Goal: Information Seeking & Learning: Learn about a topic

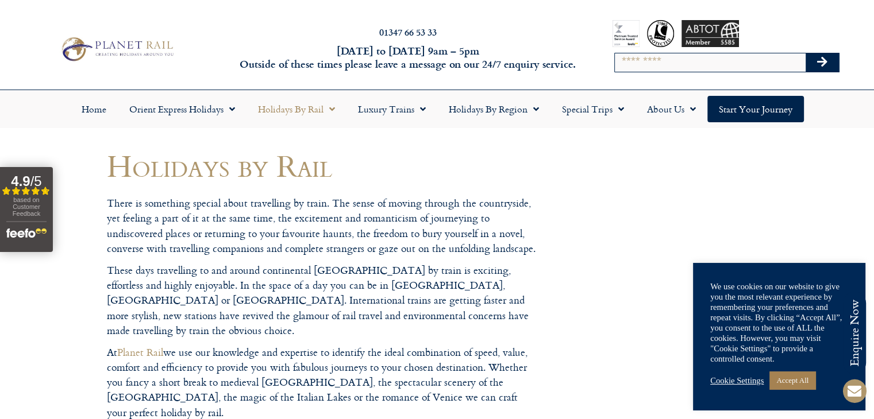
click at [733, 381] on link "Cookie Settings" at bounding box center [736, 381] width 53 height 10
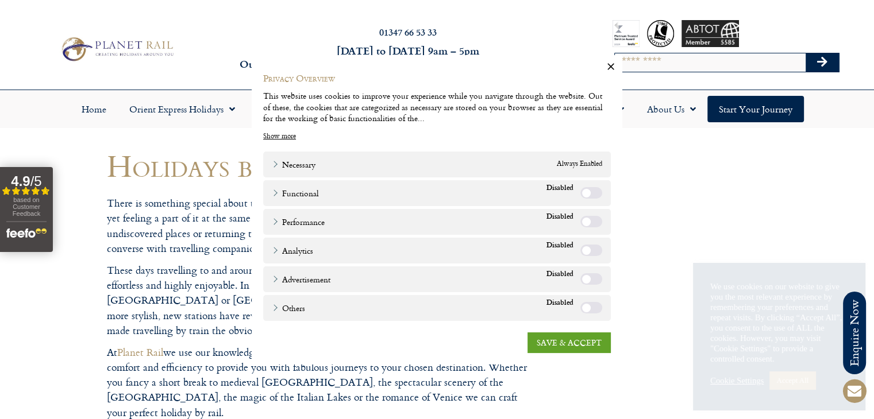
click at [595, 196] on label "Functional" at bounding box center [591, 192] width 22 height 11
click at [597, 225] on label "Performance" at bounding box center [591, 220] width 22 height 11
click at [595, 248] on label "Analytics" at bounding box center [591, 249] width 22 height 11
click at [561, 346] on link "SAVE & ACCEPT" at bounding box center [568, 342] width 83 height 21
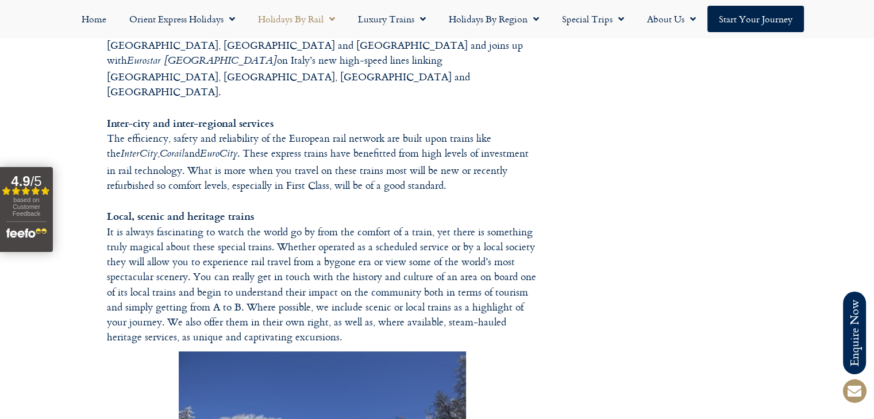
scroll to position [1091, 0]
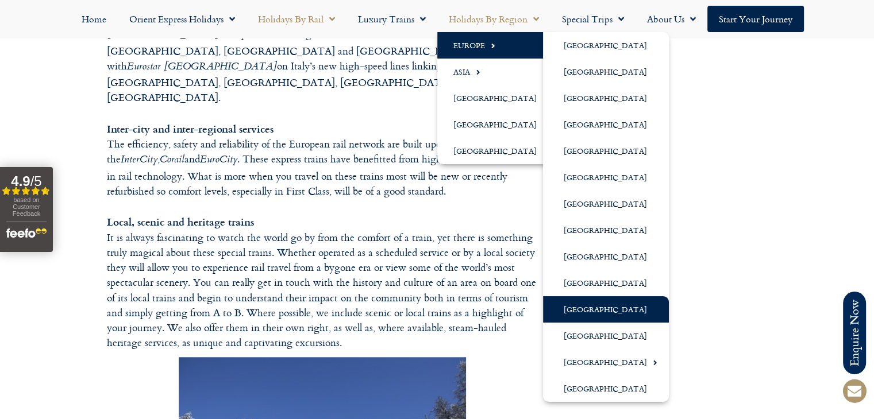
click at [582, 308] on link "[GEOGRAPHIC_DATA]" at bounding box center [606, 309] width 126 height 26
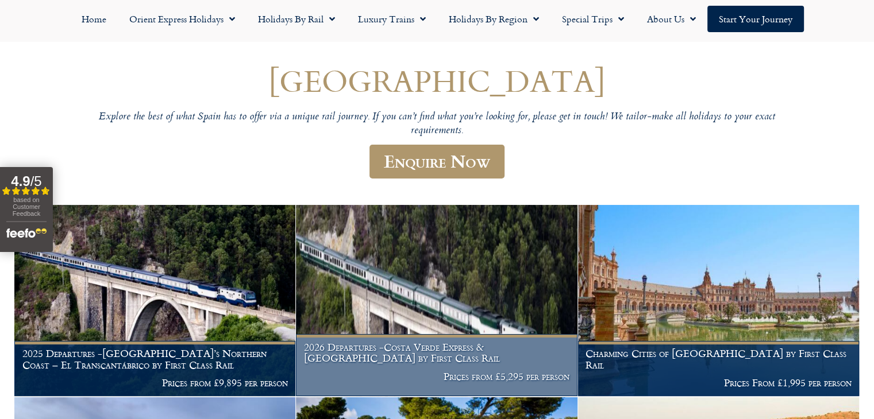
scroll to position [57, 0]
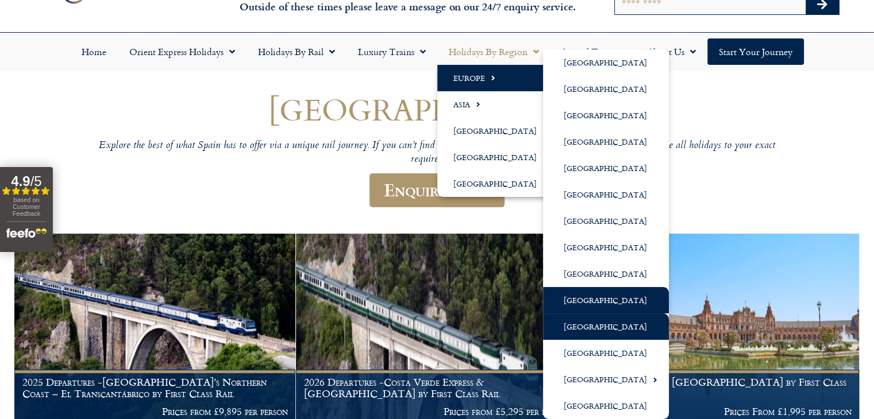
click at [577, 302] on link "[GEOGRAPHIC_DATA]" at bounding box center [606, 300] width 126 height 26
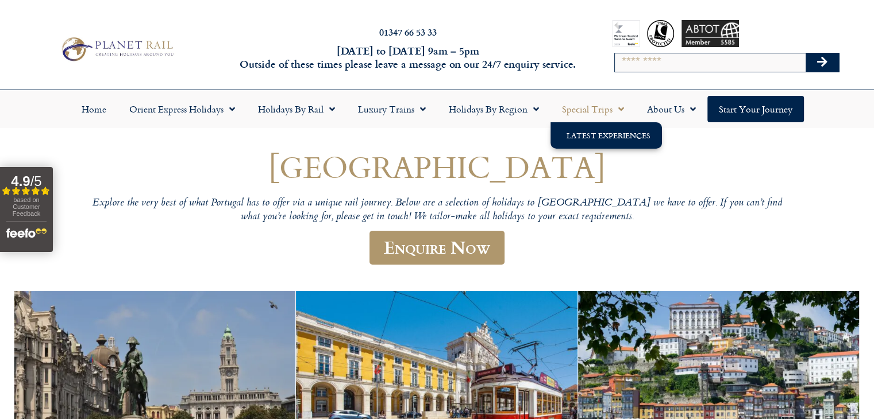
click at [620, 136] on link "Latest Experiences" at bounding box center [605, 135] width 111 height 26
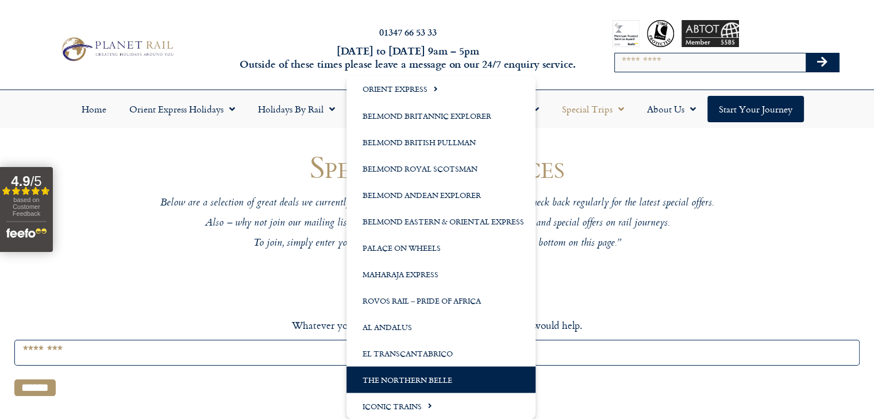
click at [408, 377] on link "The Northern Belle" at bounding box center [440, 379] width 189 height 26
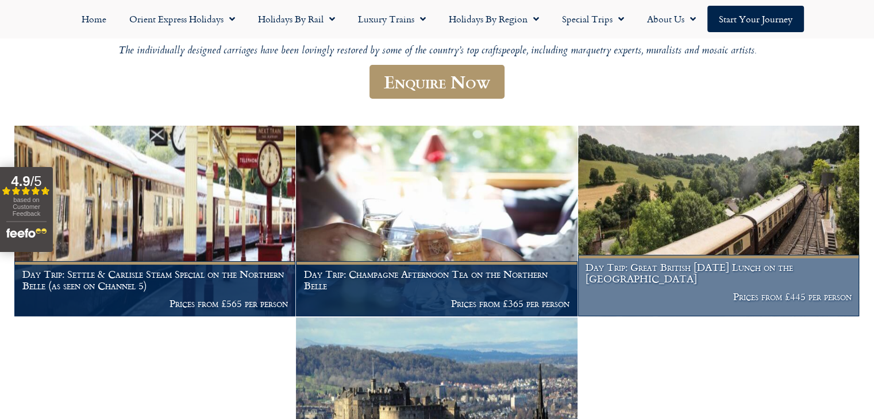
scroll to position [115, 0]
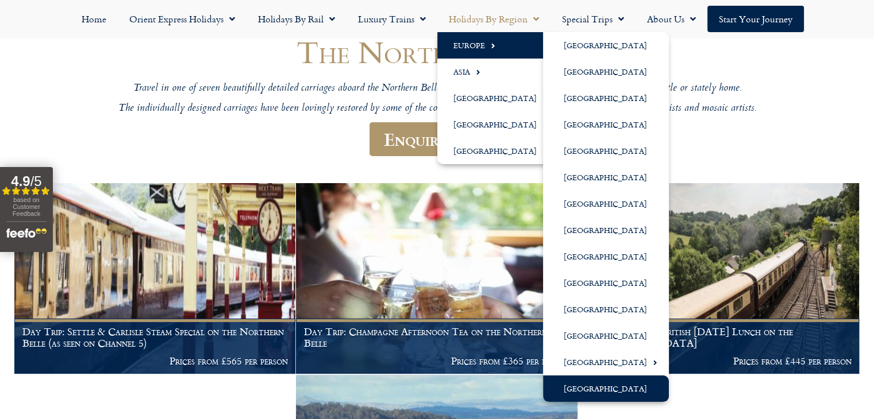
click at [577, 389] on link "[GEOGRAPHIC_DATA]" at bounding box center [606, 389] width 126 height 26
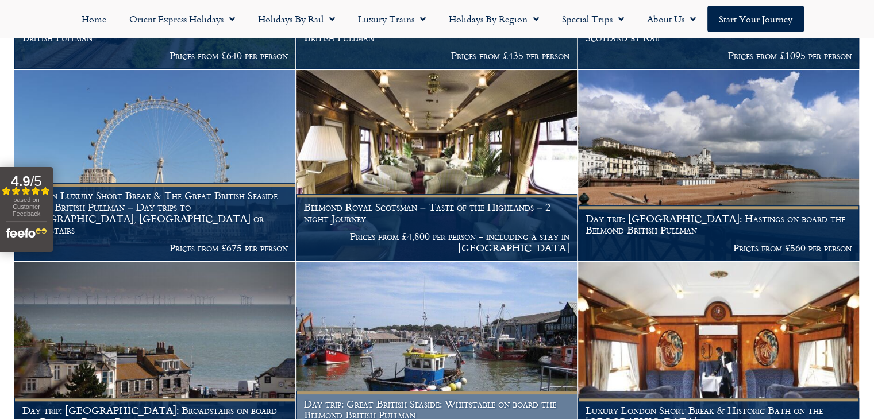
scroll to position [862, 0]
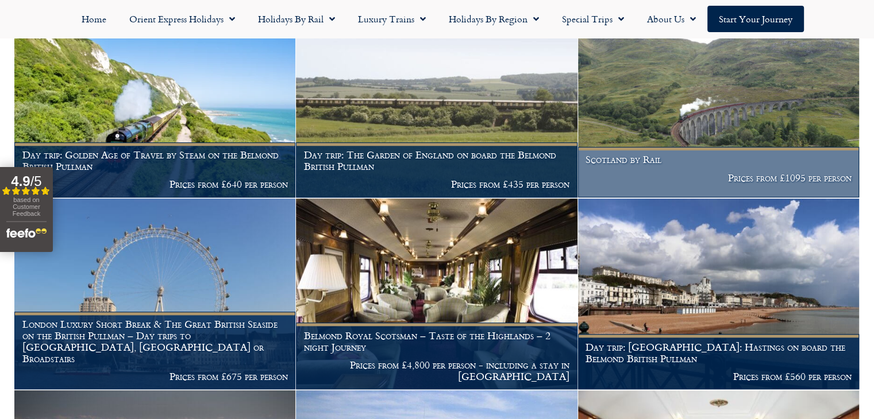
click at [703, 173] on figcaption "Scotland by Rail Prices from £1095 per person" at bounding box center [718, 172] width 281 height 51
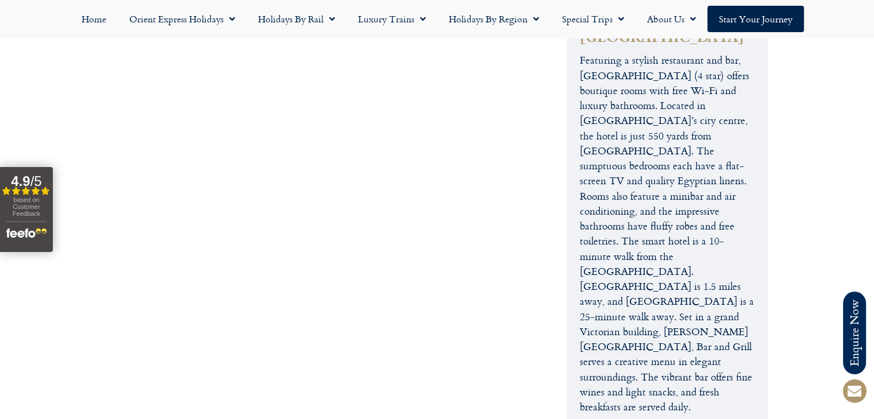
scroll to position [1608, 0]
